Goal: Task Accomplishment & Management: Manage account settings

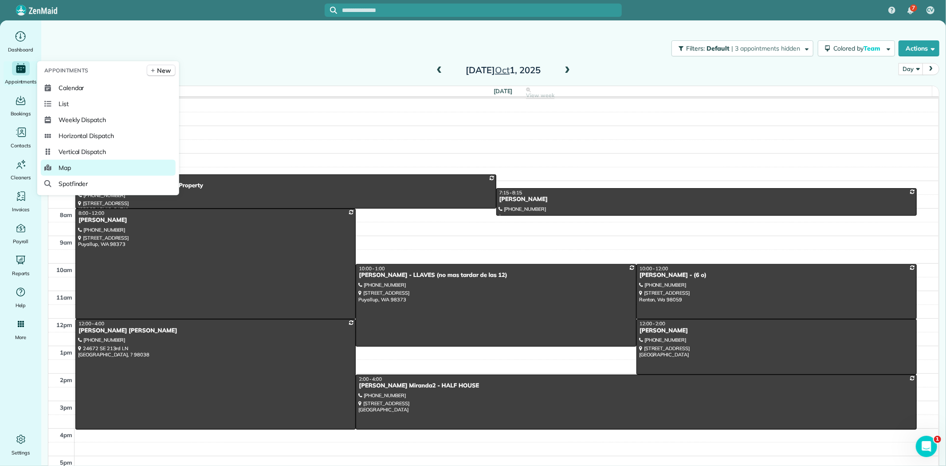
click at [63, 165] on span "Map" at bounding box center [65, 167] width 12 height 9
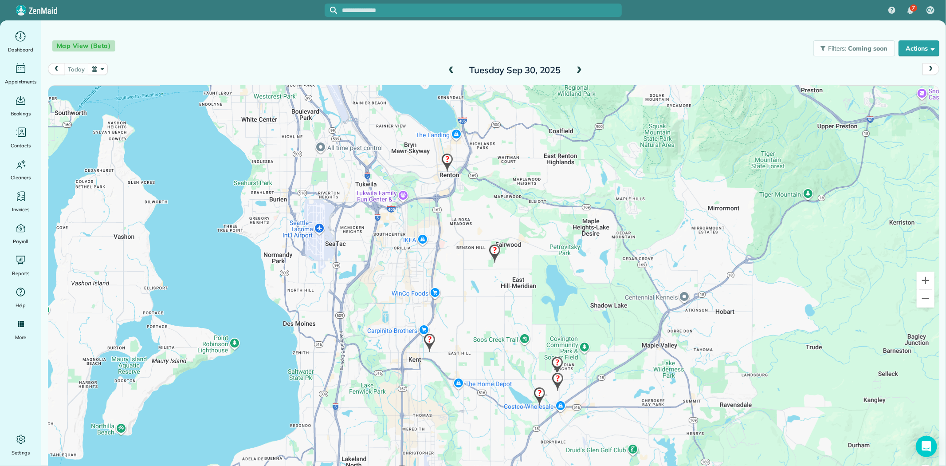
click at [575, 70] on span at bounding box center [579, 71] width 10 height 8
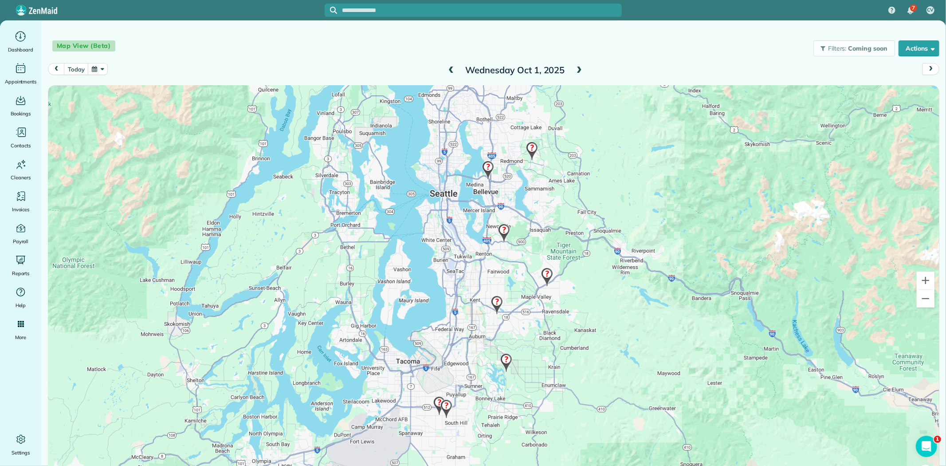
click at [527, 144] on img at bounding box center [531, 151] width 19 height 26
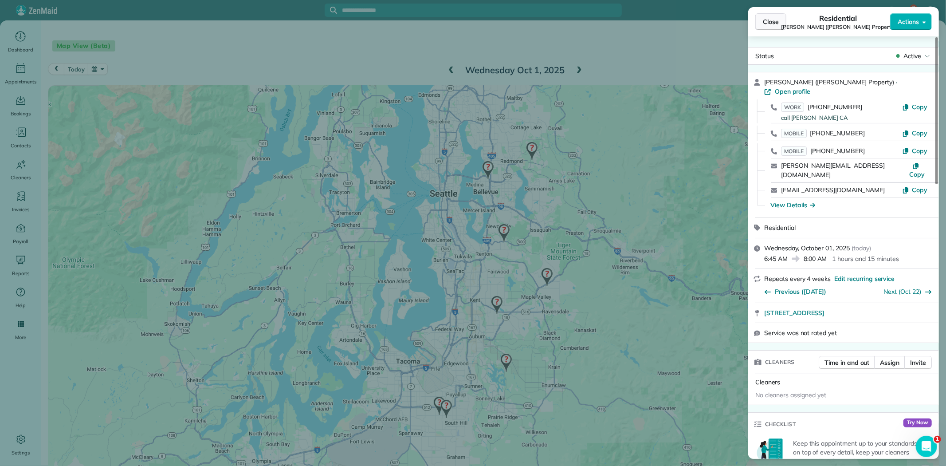
click at [769, 24] on span "Close" at bounding box center [771, 21] width 16 height 9
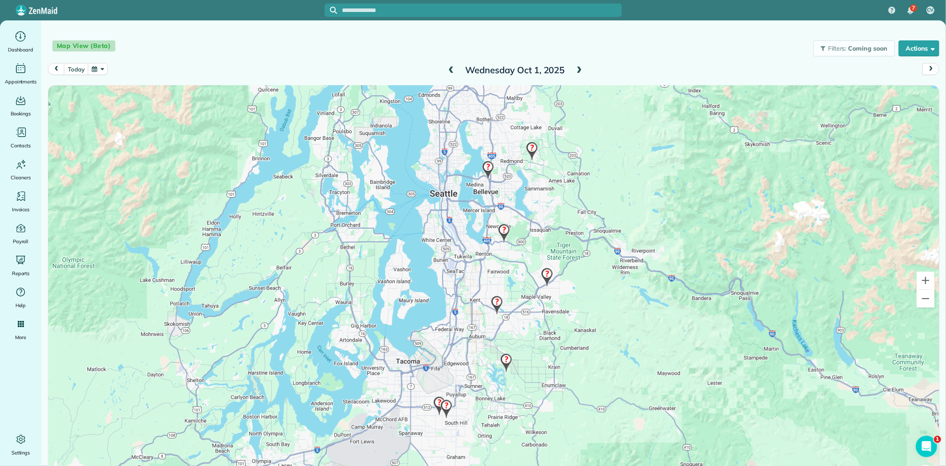
click at [486, 167] on img at bounding box center [488, 170] width 19 height 26
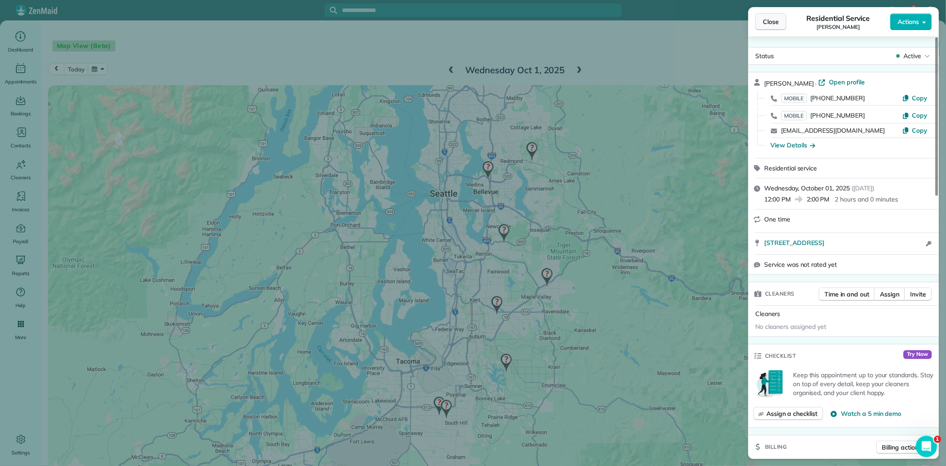
click at [770, 23] on span "Close" at bounding box center [771, 21] width 16 height 9
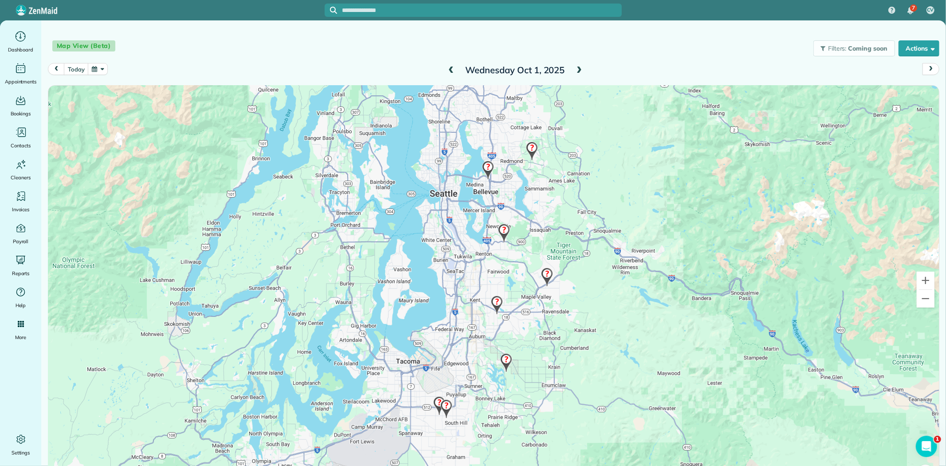
click at [529, 150] on img at bounding box center [531, 151] width 19 height 26
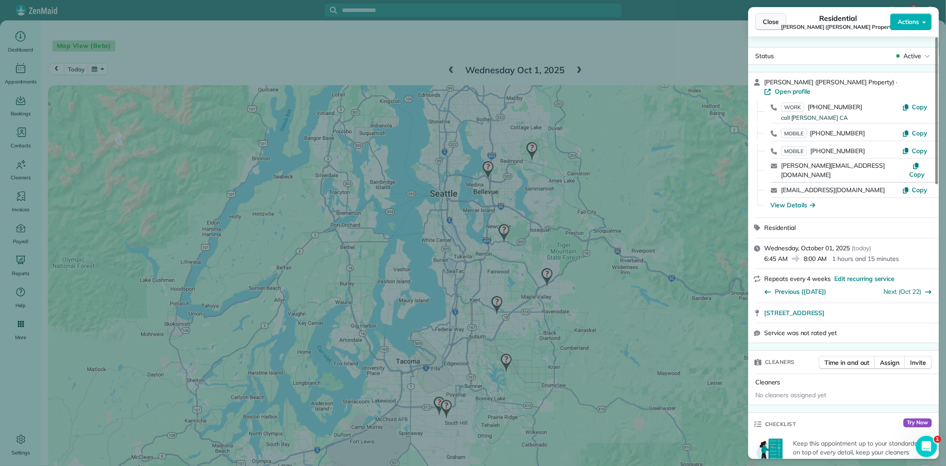
click at [770, 20] on span "Close" at bounding box center [771, 21] width 16 height 9
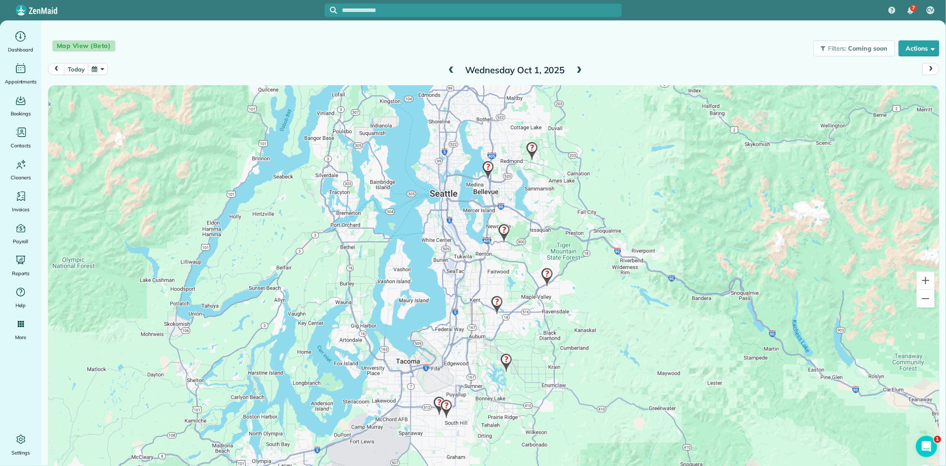
click at [487, 161] on img at bounding box center [488, 170] width 19 height 26
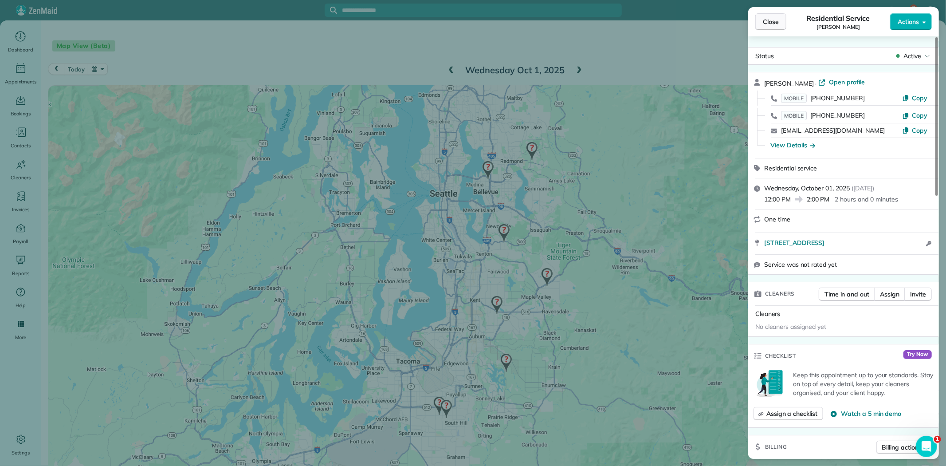
click at [775, 24] on span "Close" at bounding box center [771, 21] width 16 height 9
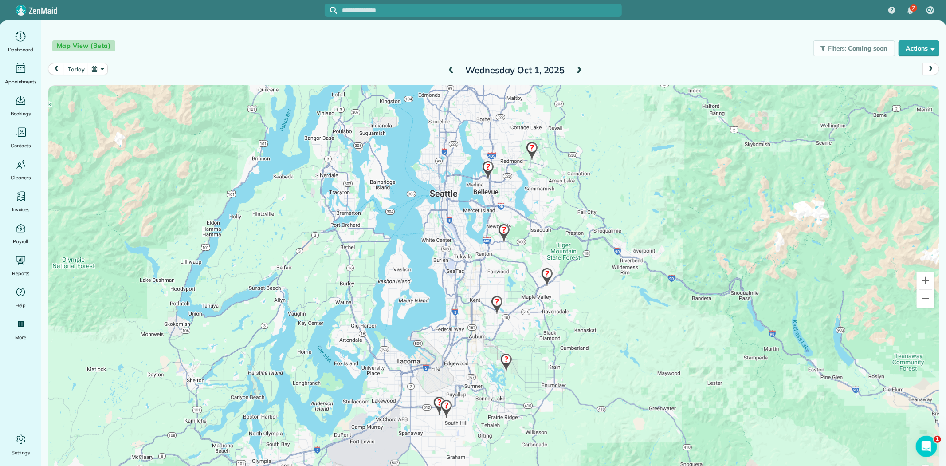
click at [498, 231] on img at bounding box center [504, 233] width 19 height 26
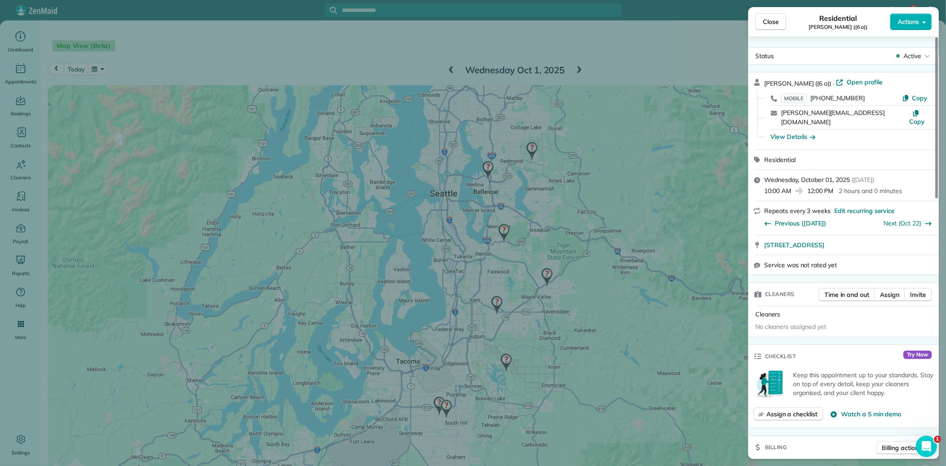
click at [444, 406] on div "Close Residential Andy Tran ((6 o)) Actions Status Active Andy Tran ((6 o)) · O…" at bounding box center [473, 233] width 946 height 466
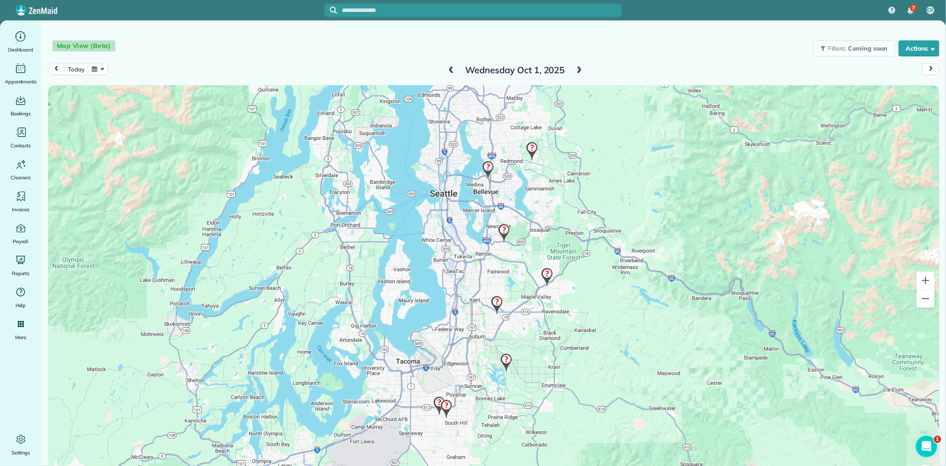
click at [444, 406] on img at bounding box center [446, 409] width 19 height 26
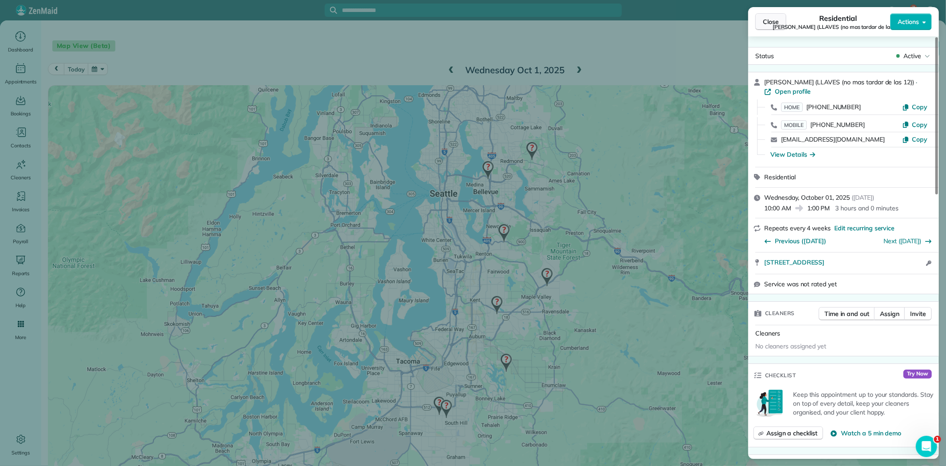
click at [766, 24] on span "Close" at bounding box center [771, 21] width 16 height 9
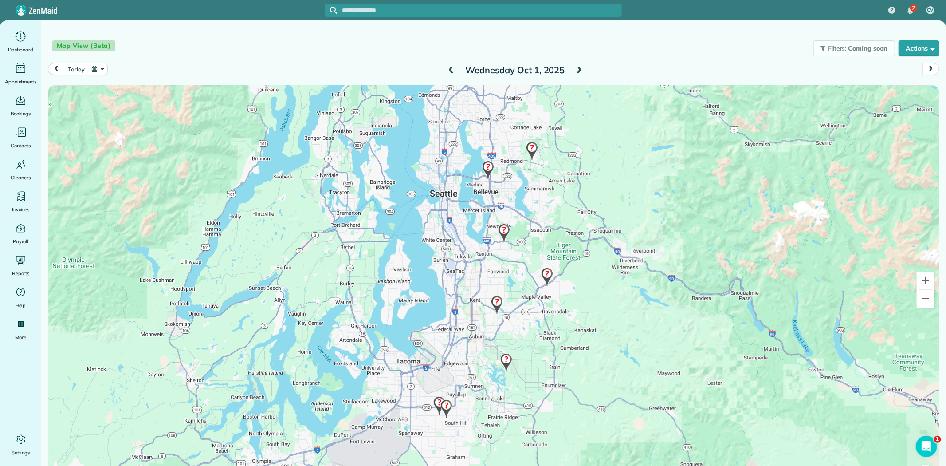
click at [437, 400] on img at bounding box center [446, 409] width 19 height 26
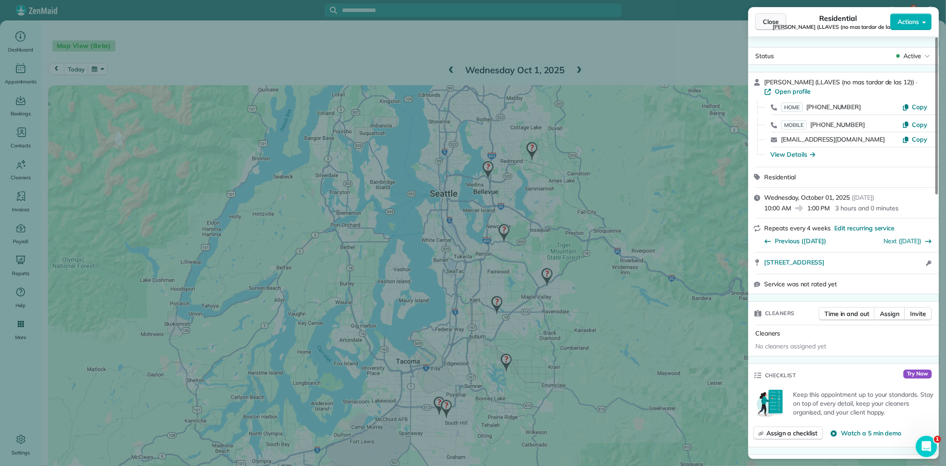
click at [770, 24] on span "Close" at bounding box center [771, 21] width 16 height 9
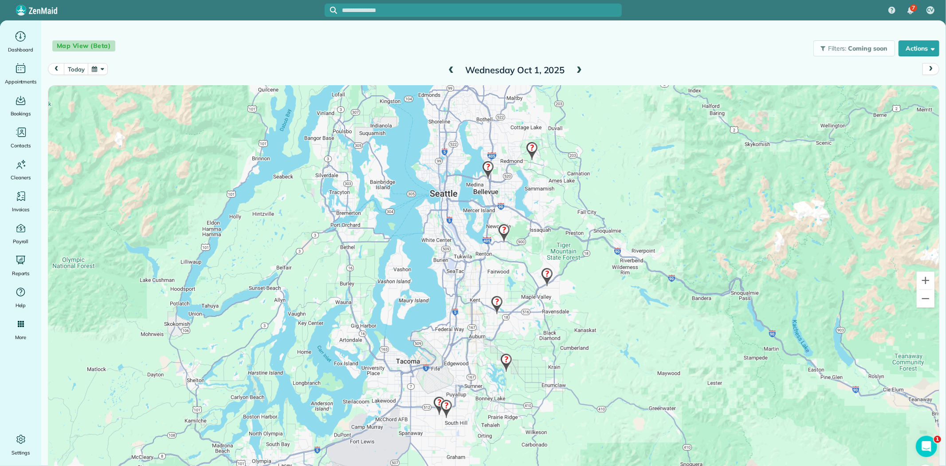
click at [442, 406] on img at bounding box center [446, 409] width 19 height 26
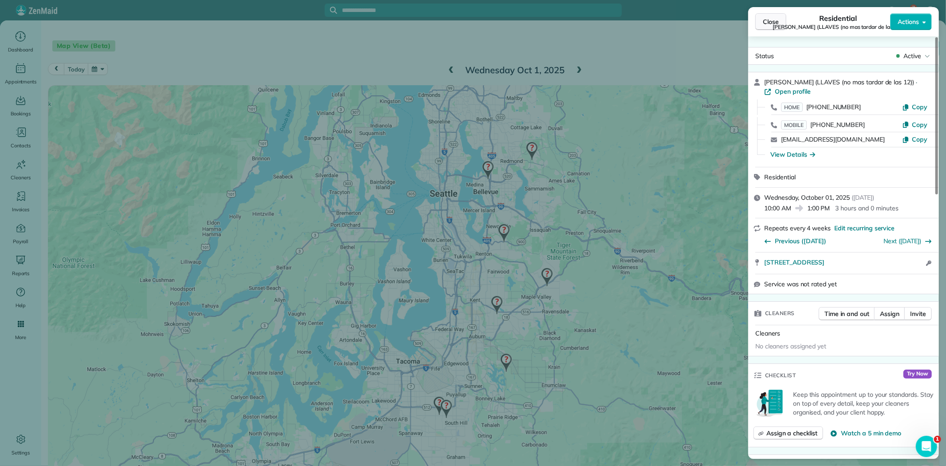
click at [770, 20] on span "Close" at bounding box center [771, 21] width 16 height 9
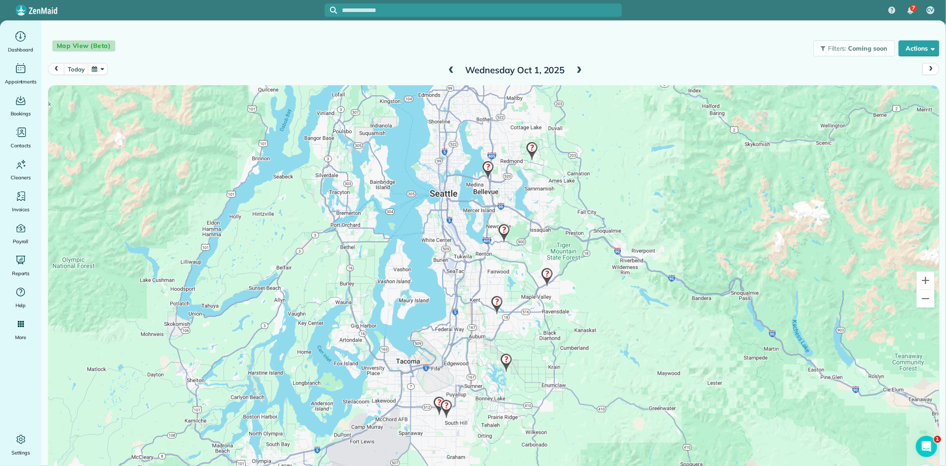
click at [528, 149] on img at bounding box center [531, 151] width 19 height 26
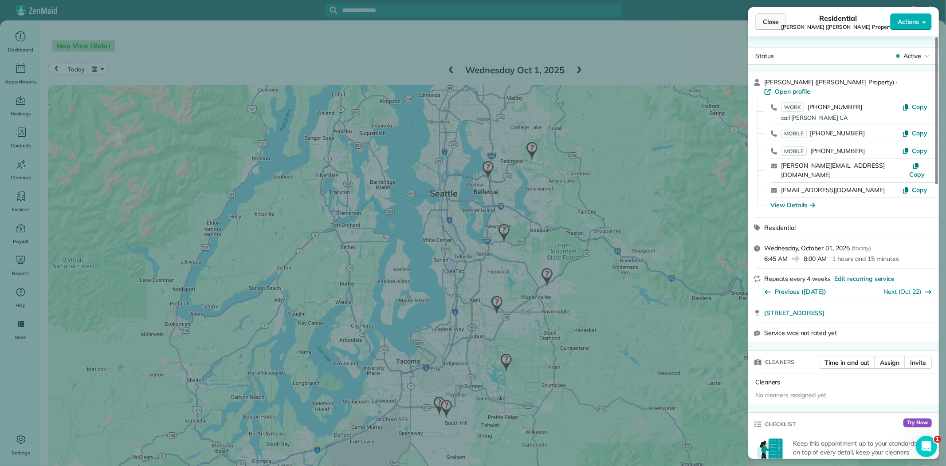
click at [762, 25] on button "Close" at bounding box center [770, 21] width 31 height 17
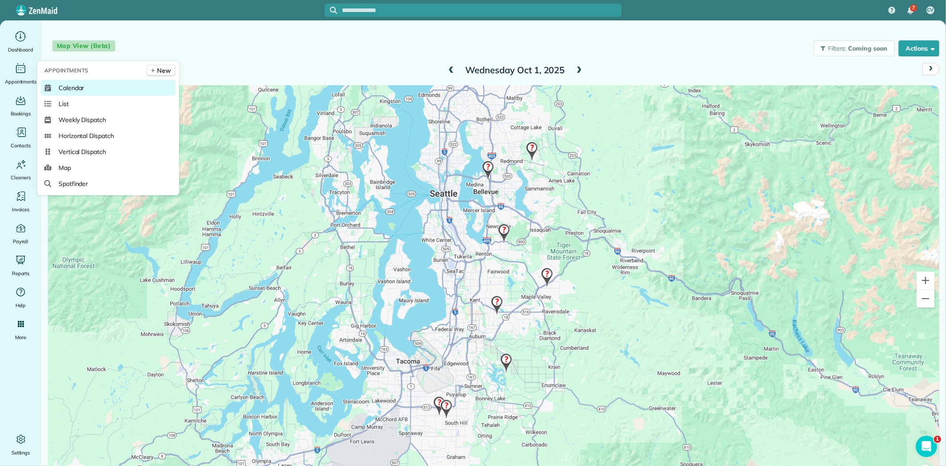
click at [67, 92] on span "Calendar" at bounding box center [72, 87] width 26 height 9
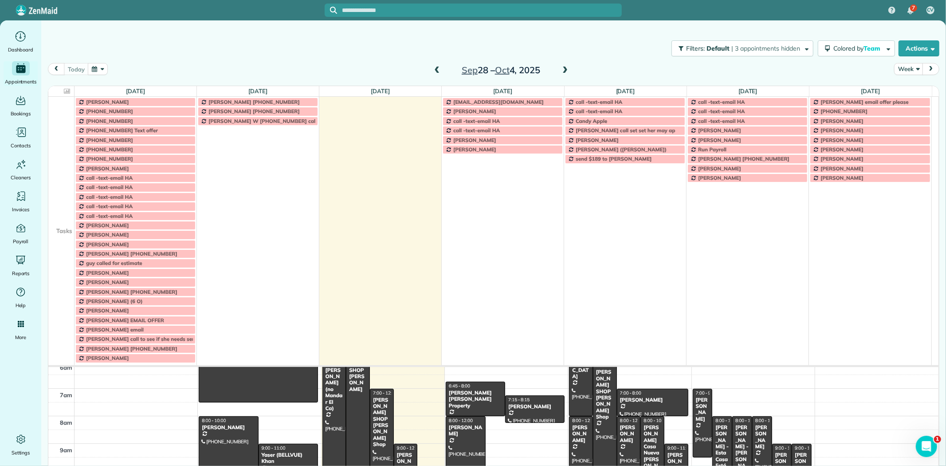
click at [562, 68] on span at bounding box center [565, 71] width 10 height 8
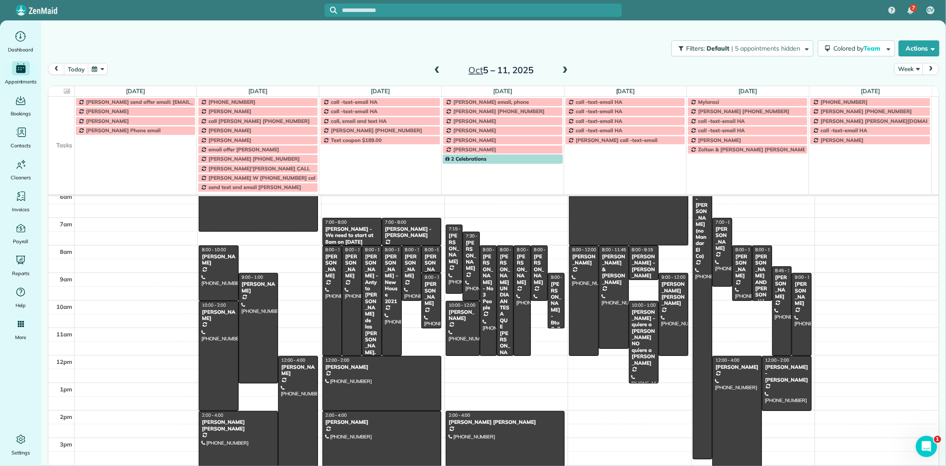
click at [61, 135] on td at bounding box center [61, 130] width 26 height 9
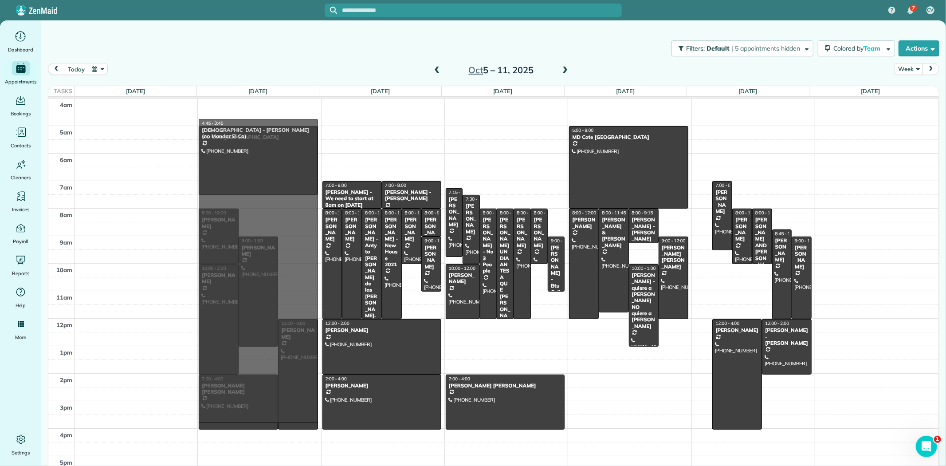
drag, startPoint x: 694, startPoint y: 149, endPoint x: 305, endPoint y: 149, distance: 389.0
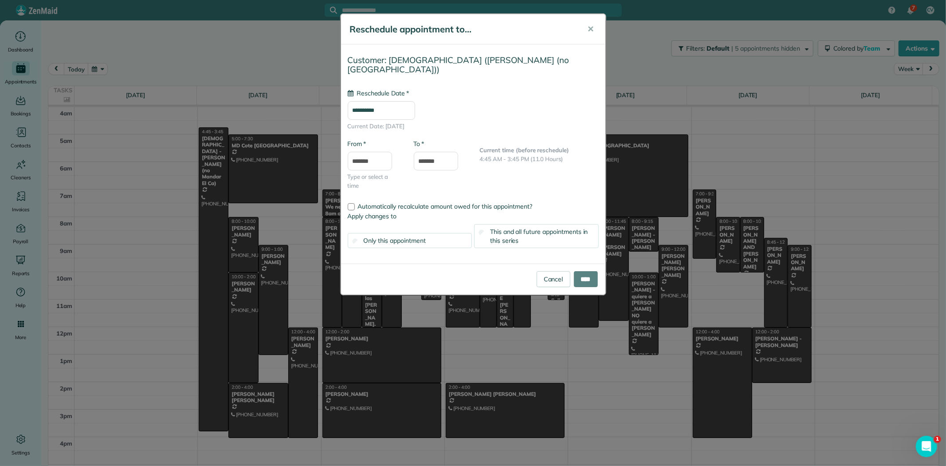
type input "**********"
click at [578, 276] on input "****" at bounding box center [586, 279] width 24 height 16
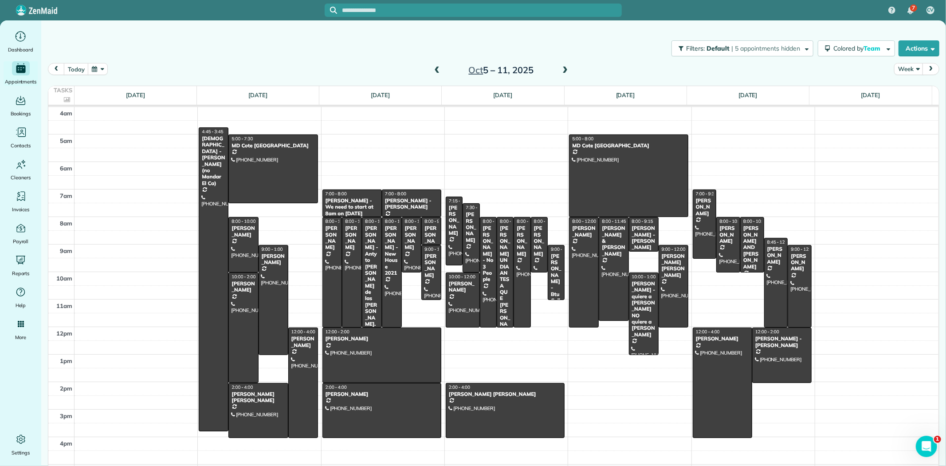
click at [433, 72] on span at bounding box center [437, 71] width 10 height 8
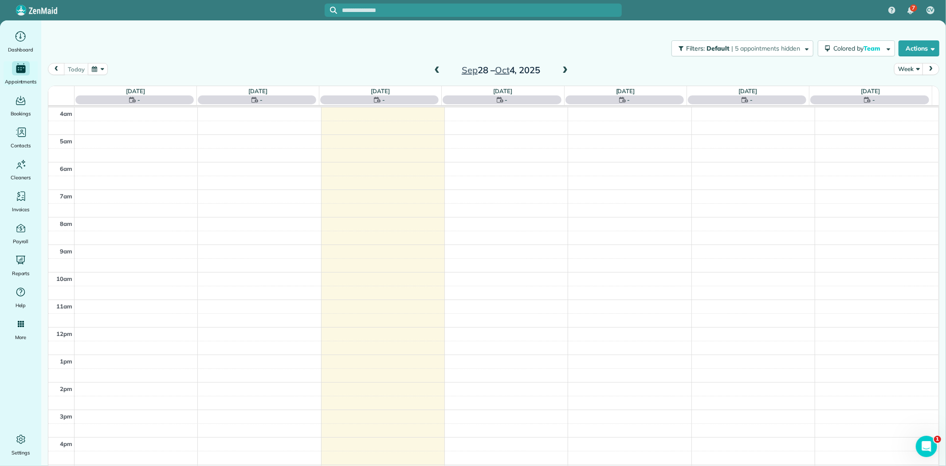
scroll to position [43, 0]
